Goal: Task Accomplishment & Management: Complete application form

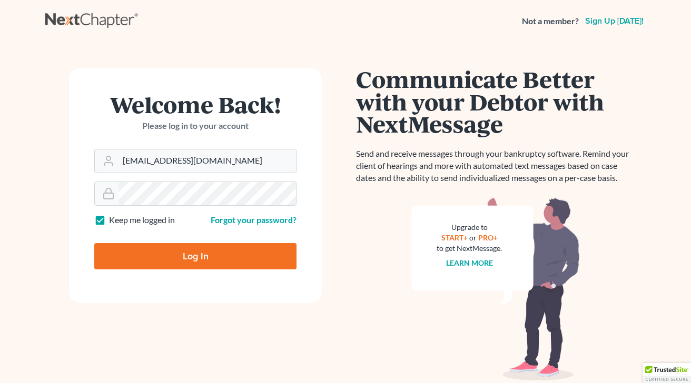
type input "[EMAIL_ADDRESS][DOMAIN_NAME]"
click at [189, 256] on input "Log In" at bounding box center [195, 256] width 202 height 26
type input "Thinking..."
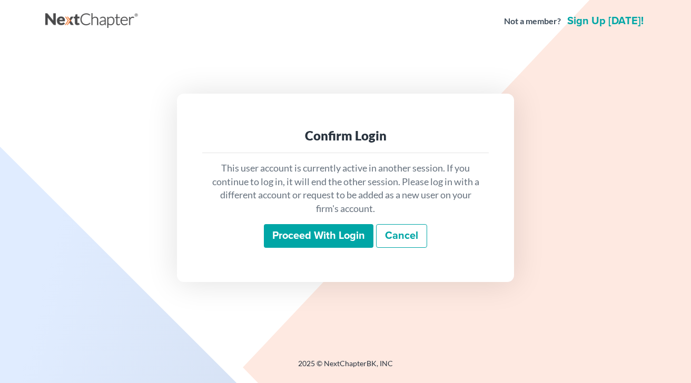
click at [336, 234] on input "Proceed with login" at bounding box center [319, 236] width 110 height 24
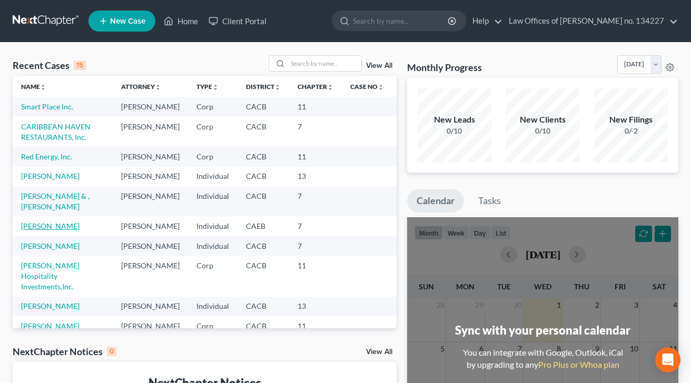
click at [56, 231] on link "Pecina, Robert" at bounding box center [50, 226] width 58 height 9
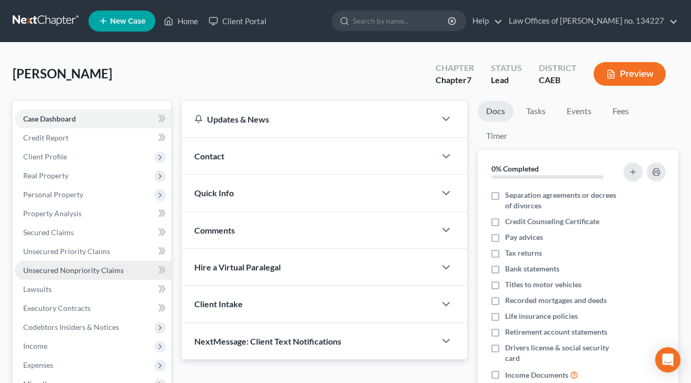
click at [58, 271] on span "Unsecured Nonpriority Claims" at bounding box center [73, 270] width 101 height 9
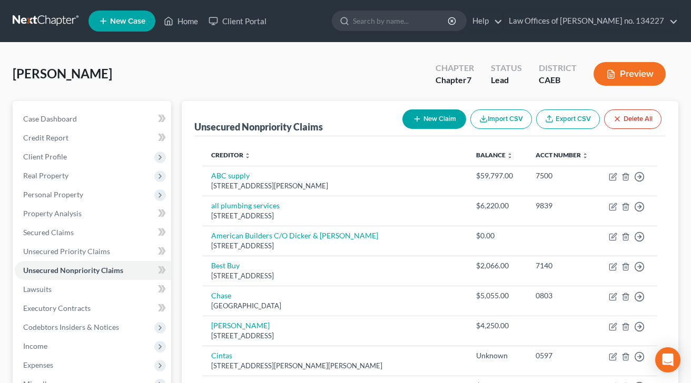
click at [442, 116] on button "New Claim" at bounding box center [434, 119] width 64 height 19
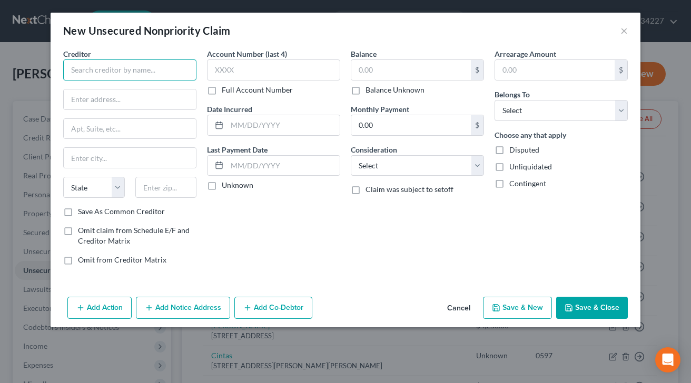
click at [79, 70] on input "text" at bounding box center [129, 70] width 133 height 21
type input "Josh Phillips"
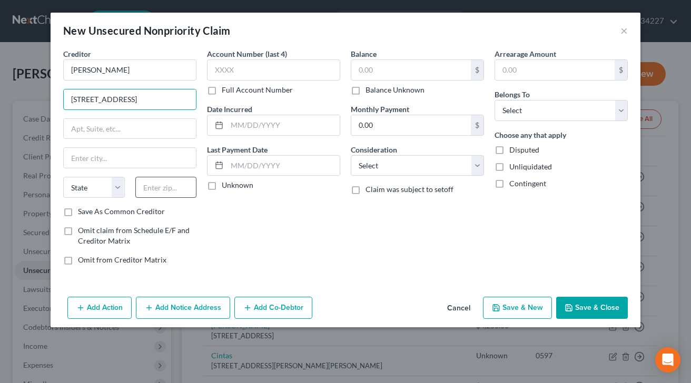
type input "2190 Cornelian Drive"
type input "96150"
click at [248, 234] on div "Account Number (last 4) Full Account Number Date Incurred Last Payment Date Unk…" at bounding box center [274, 160] width 144 height 225
type input "South Lake Tahoe"
select select "4"
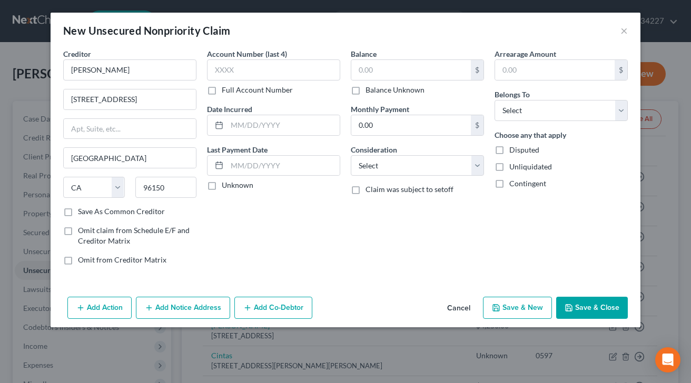
click at [365, 91] on label "Balance Unknown" at bounding box center [394, 90] width 59 height 11
click at [370, 91] on input "Balance Unknown" at bounding box center [373, 88] width 7 height 7
checkbox input "true"
type input "0.00"
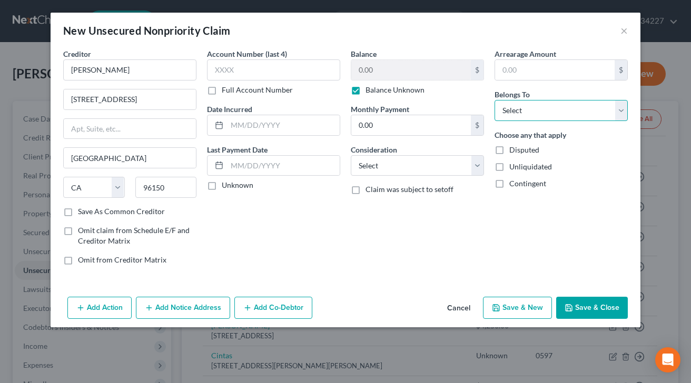
select select "0"
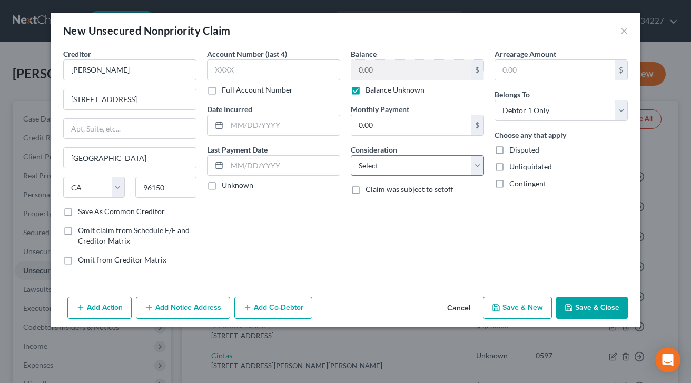
click at [384, 169] on select "Select Cable / Satellite Services Collection Agency Credit Card Debt Debt Couns…" at bounding box center [417, 165] width 133 height 21
select select "14"
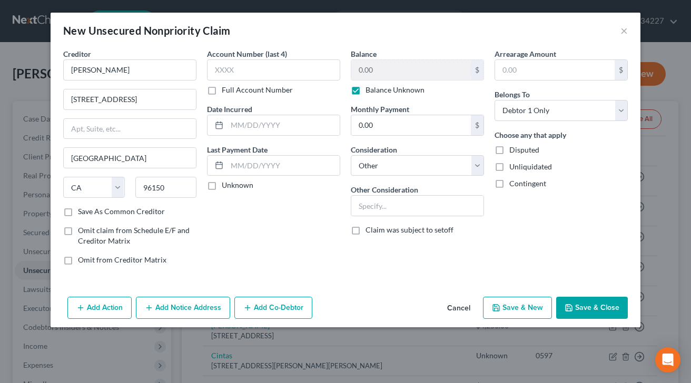
click at [587, 308] on button "Save & Close" at bounding box center [592, 308] width 72 height 22
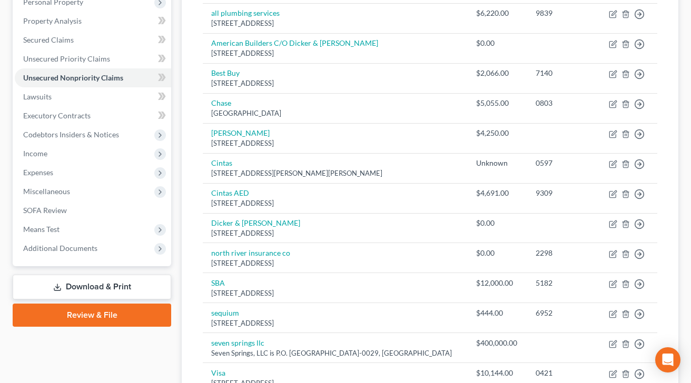
scroll to position [183, 0]
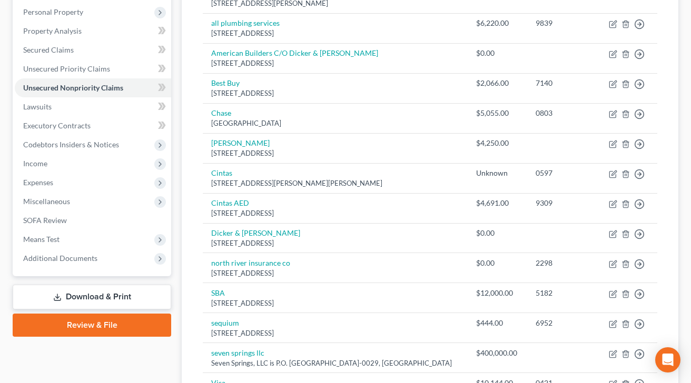
click at [95, 299] on link "Download & Print" at bounding box center [92, 297] width 159 height 25
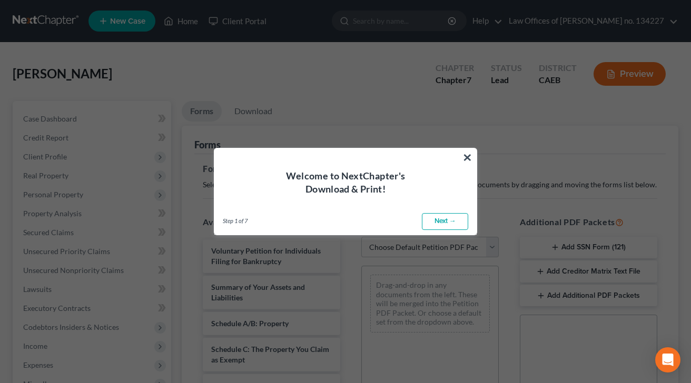
click at [451, 223] on link "Next →" at bounding box center [445, 221] width 46 height 17
select select "0"
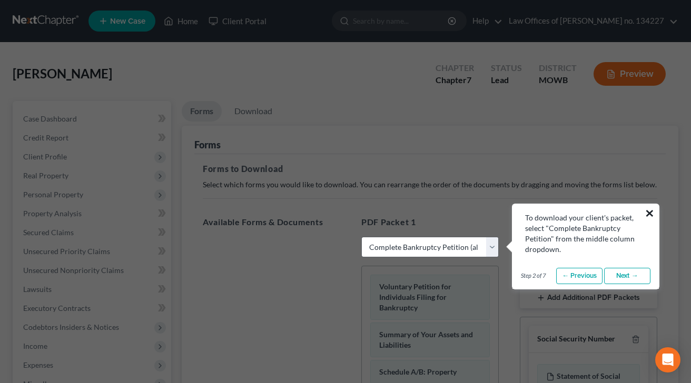
click at [650, 212] on button "×" at bounding box center [650, 213] width 10 height 17
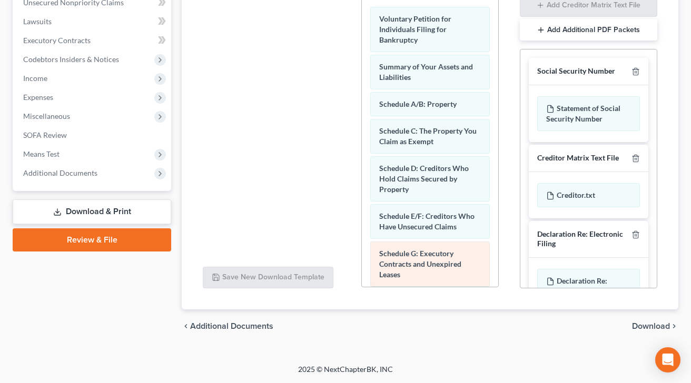
scroll to position [268, 0]
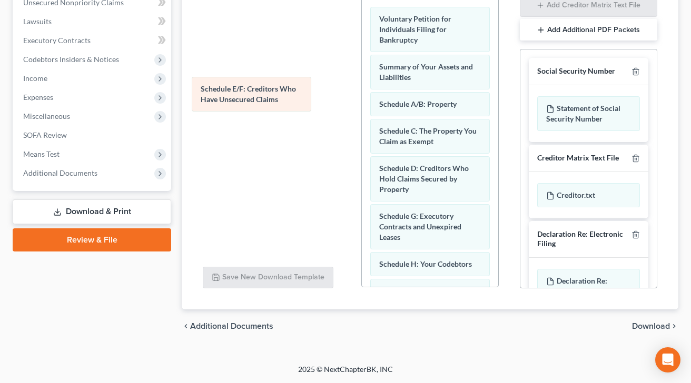
drag, startPoint x: 407, startPoint y: 220, endPoint x: 228, endPoint y: 93, distance: 219.3
click at [362, 93] on div "Schedule E/F: Creditors Who Have Unsecured Claims Voluntary Petition for Indivi…" at bounding box center [430, 358] width 136 height 721
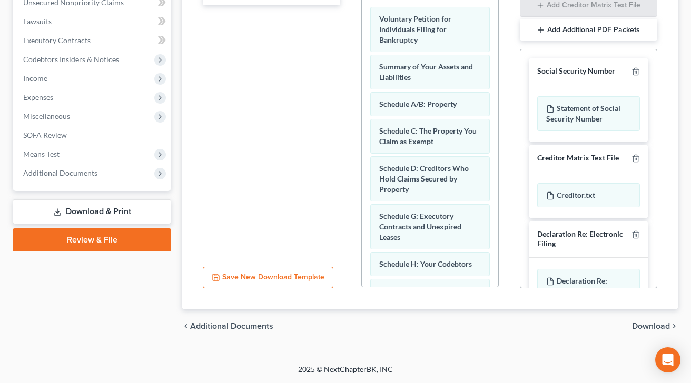
click at [649, 328] on span "Download" at bounding box center [651, 326] width 38 height 8
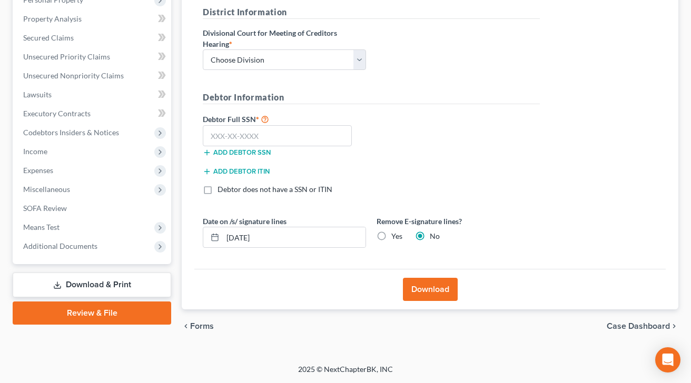
scroll to position [194, 0]
click at [426, 291] on button "Download" at bounding box center [430, 290] width 55 height 23
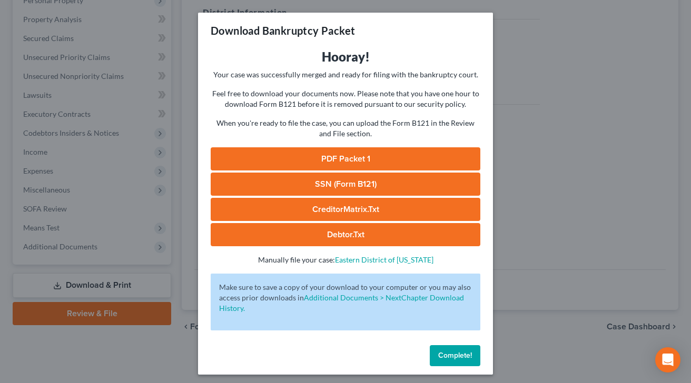
click at [459, 355] on span "Complete!" at bounding box center [455, 355] width 34 height 9
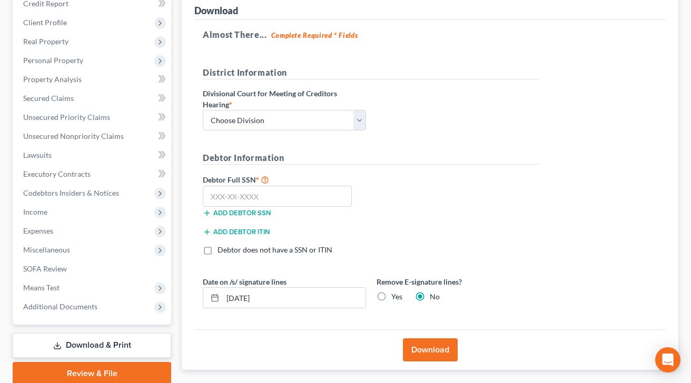
scroll to position [133, 0]
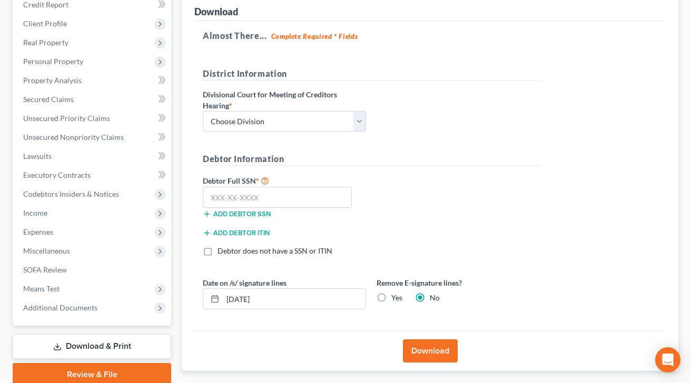
click at [121, 345] on link "Download & Print" at bounding box center [92, 346] width 159 height 25
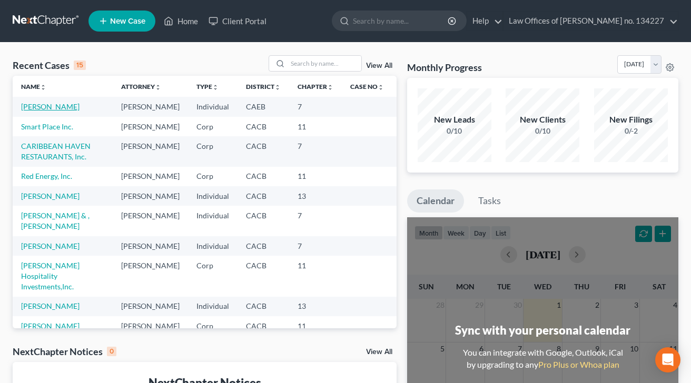
click at [44, 109] on link "[PERSON_NAME]" at bounding box center [50, 106] width 58 height 9
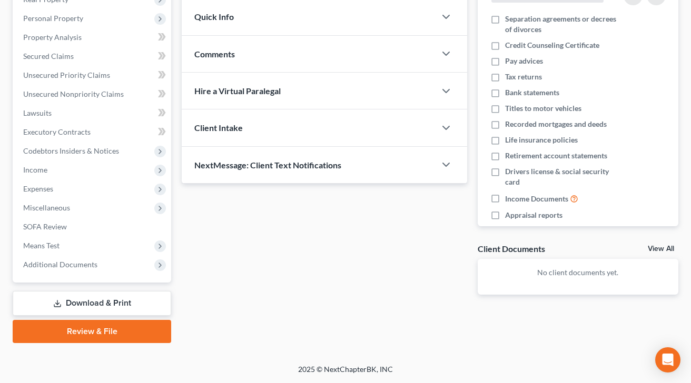
scroll to position [176, 0]
click at [100, 304] on link "Download & Print" at bounding box center [92, 303] width 159 height 25
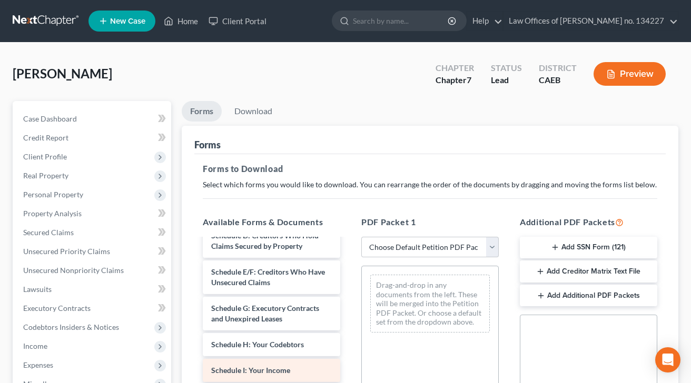
scroll to position [143, 0]
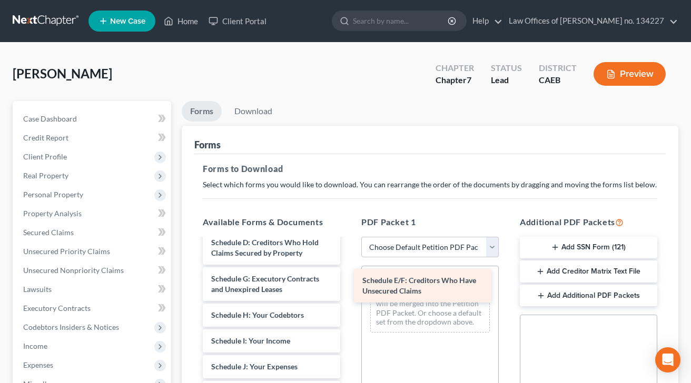
drag, startPoint x: 292, startPoint y: 281, endPoint x: 443, endPoint y: 283, distance: 151.2
click at [349, 283] on div "Schedule E/F: Creditors Who Have Unsecured Claims Voluntary Petition for Indivi…" at bounding box center [271, 382] width 154 height 573
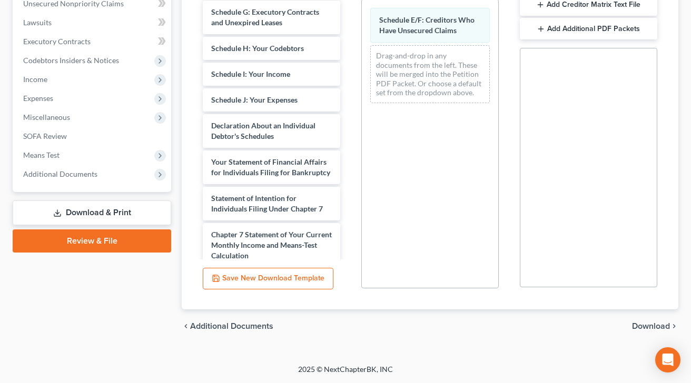
scroll to position [267, 0]
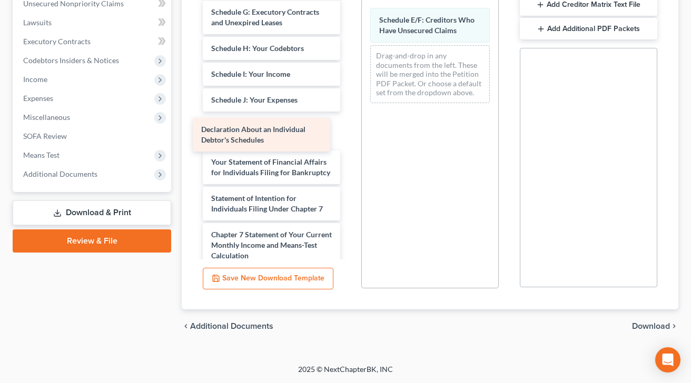
drag, startPoint x: 279, startPoint y: 127, endPoint x: 269, endPoint y: 132, distance: 10.9
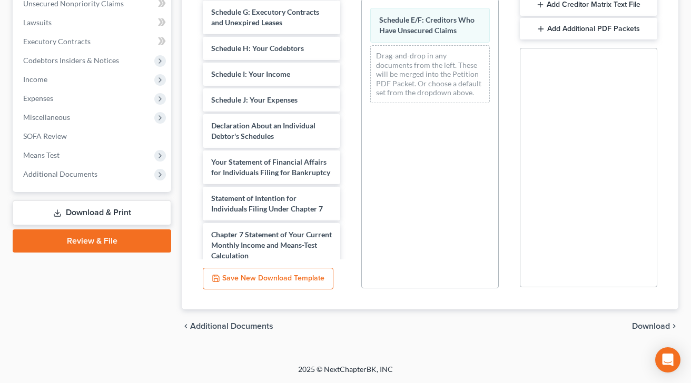
click at [640, 327] on span "Download" at bounding box center [651, 326] width 38 height 8
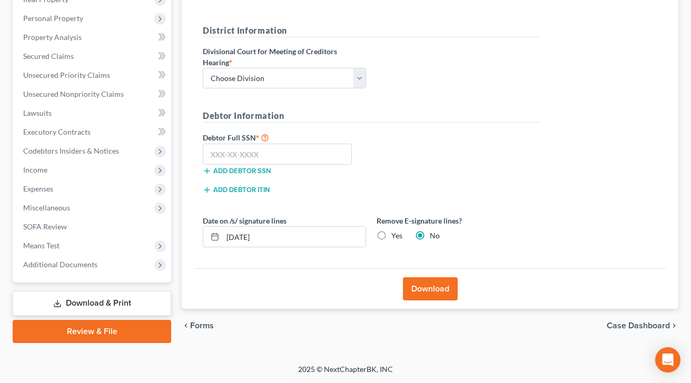
click at [640, 327] on span "Case Dashboard" at bounding box center [638, 326] width 63 height 8
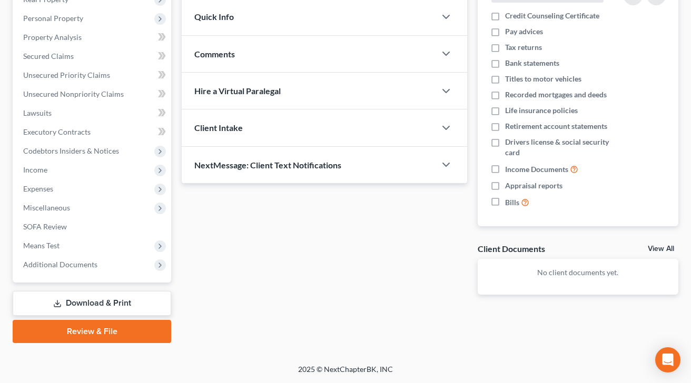
scroll to position [176, 0]
click at [86, 312] on link "Download & Print" at bounding box center [92, 303] width 159 height 25
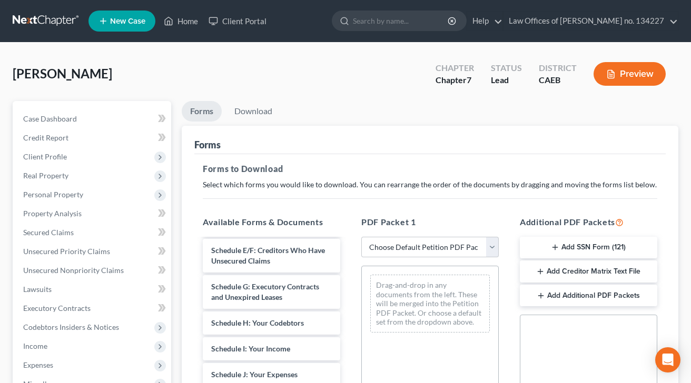
scroll to position [163, 0]
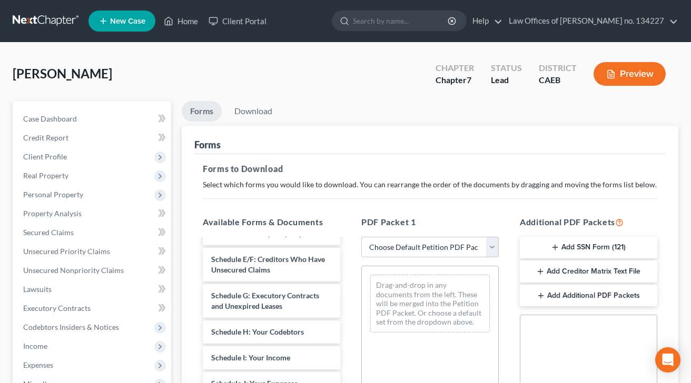
click at [200, 320] on div "Voluntary Petition for Individuals Filing for Bankruptcy Summary of Your Assets…" at bounding box center [271, 381] width 154 height 609
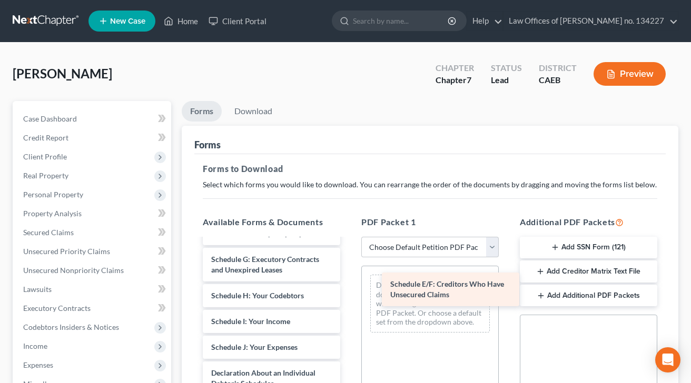
drag, startPoint x: 229, startPoint y: 264, endPoint x: 408, endPoint y: 290, distance: 180.8
click at [349, 290] on div "Schedule E/F: Creditors Who Have Unsecured Claims Voluntary Petition for Indivi…" at bounding box center [271, 363] width 154 height 573
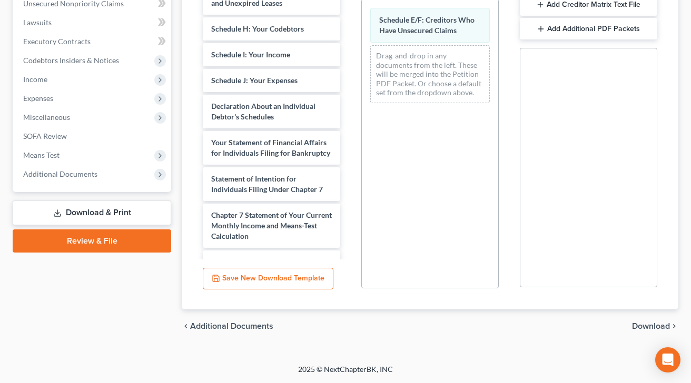
scroll to position [267, 0]
click at [570, 316] on ui-view "Forms Download Forms Forms to Download Select which forms you would like to dow…" at bounding box center [430, 89] width 497 height 510
click at [639, 326] on span "Download" at bounding box center [651, 326] width 38 height 8
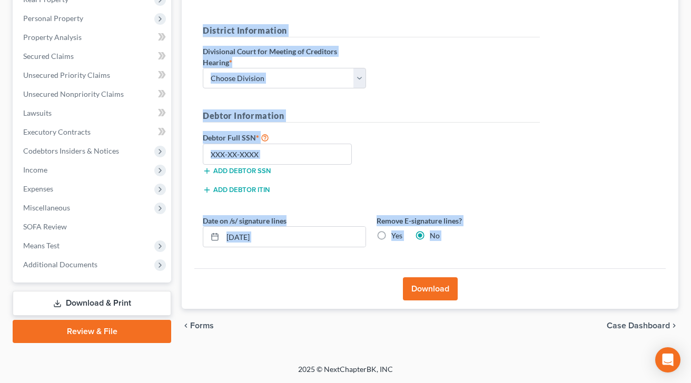
scroll to position [176, 0]
click at [428, 286] on button "Download" at bounding box center [430, 289] width 55 height 23
click at [429, 295] on button "Download" at bounding box center [430, 289] width 55 height 23
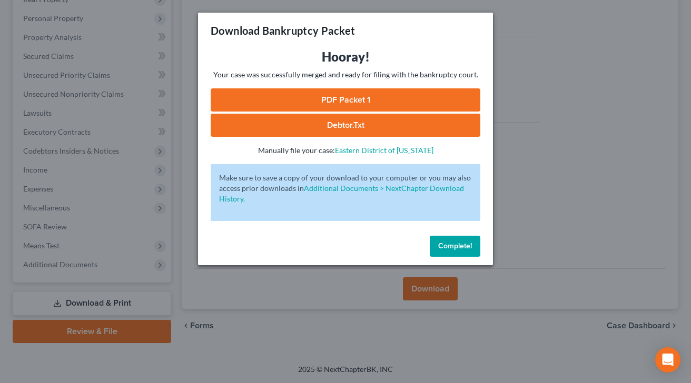
click at [368, 100] on link "PDF Packet 1" at bounding box center [346, 99] width 270 height 23
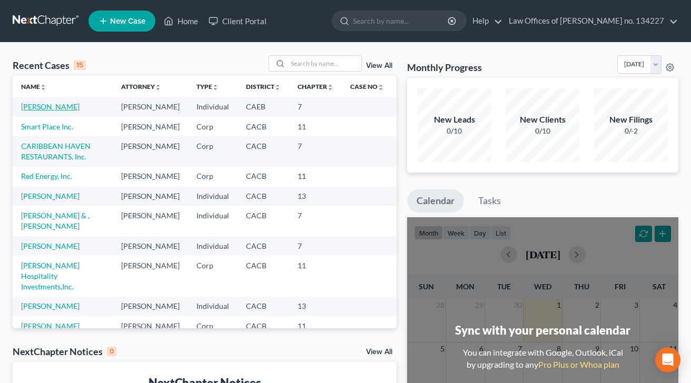
click at [56, 108] on link "[PERSON_NAME]" at bounding box center [50, 106] width 58 height 9
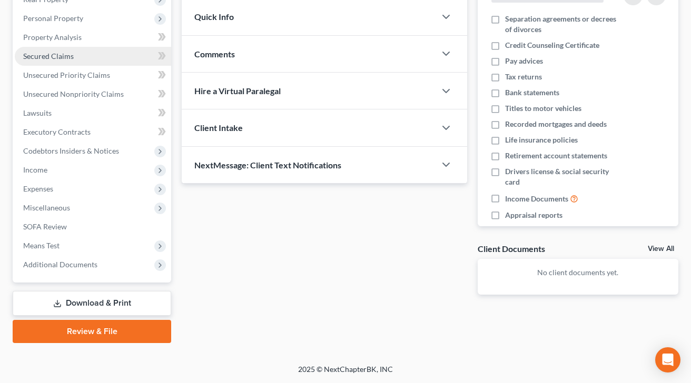
scroll to position [176, 0]
click at [83, 306] on link "Download & Print" at bounding box center [92, 303] width 159 height 25
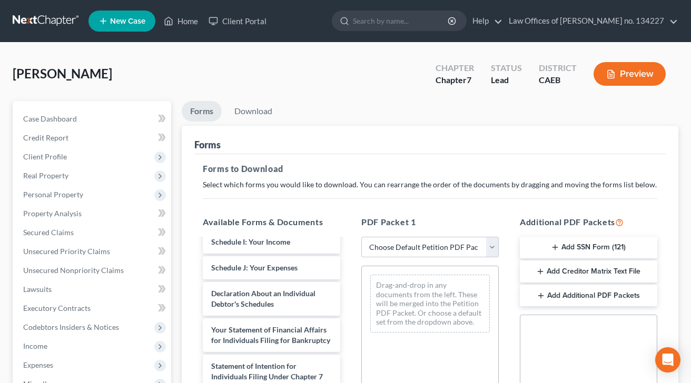
scroll to position [280, 0]
click at [562, 273] on button "Add Creditor Matrix Text File" at bounding box center [588, 272] width 137 height 22
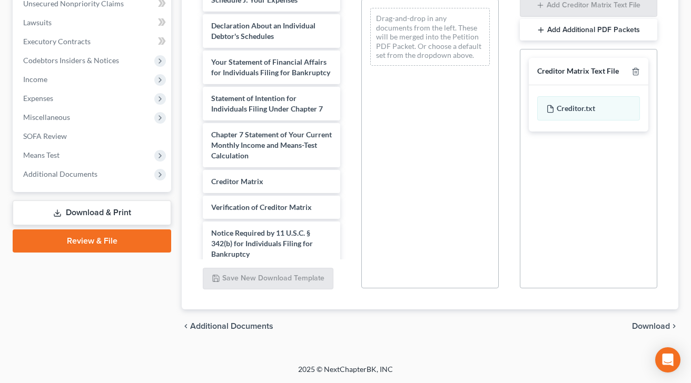
scroll to position [267, 0]
click at [650, 327] on span "Download" at bounding box center [651, 326] width 38 height 8
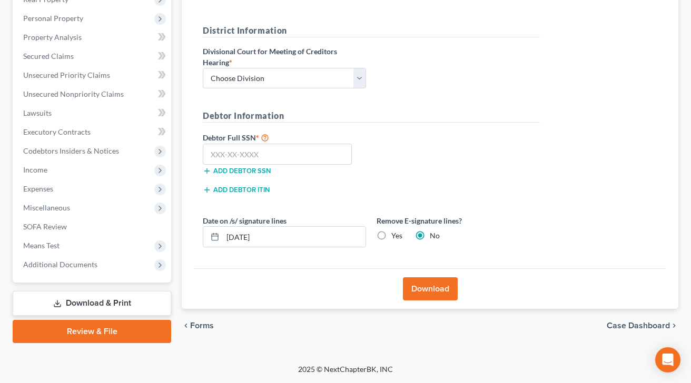
scroll to position [176, 0]
click at [437, 279] on button "Download" at bounding box center [430, 289] width 55 height 23
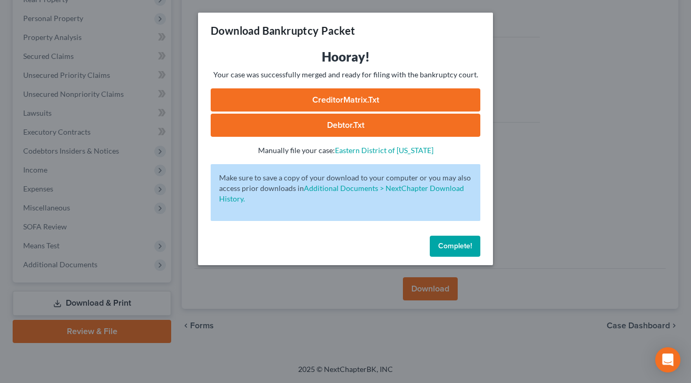
click at [375, 100] on link "CreditorMatrix.txt" at bounding box center [346, 99] width 270 height 23
